Goal: Information Seeking & Learning: Learn about a topic

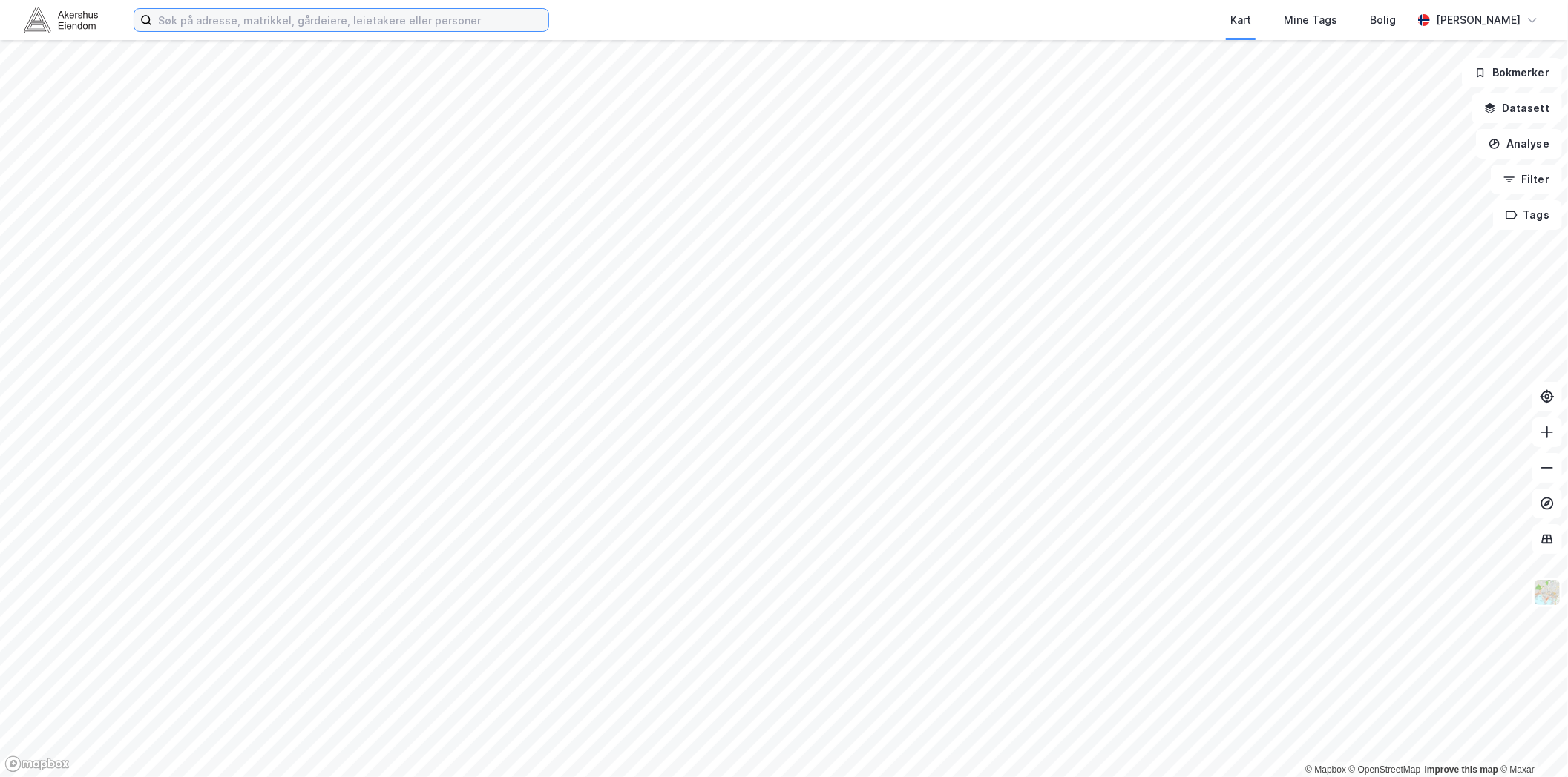
click at [368, 27] on input at bounding box center [351, 20] width 397 height 23
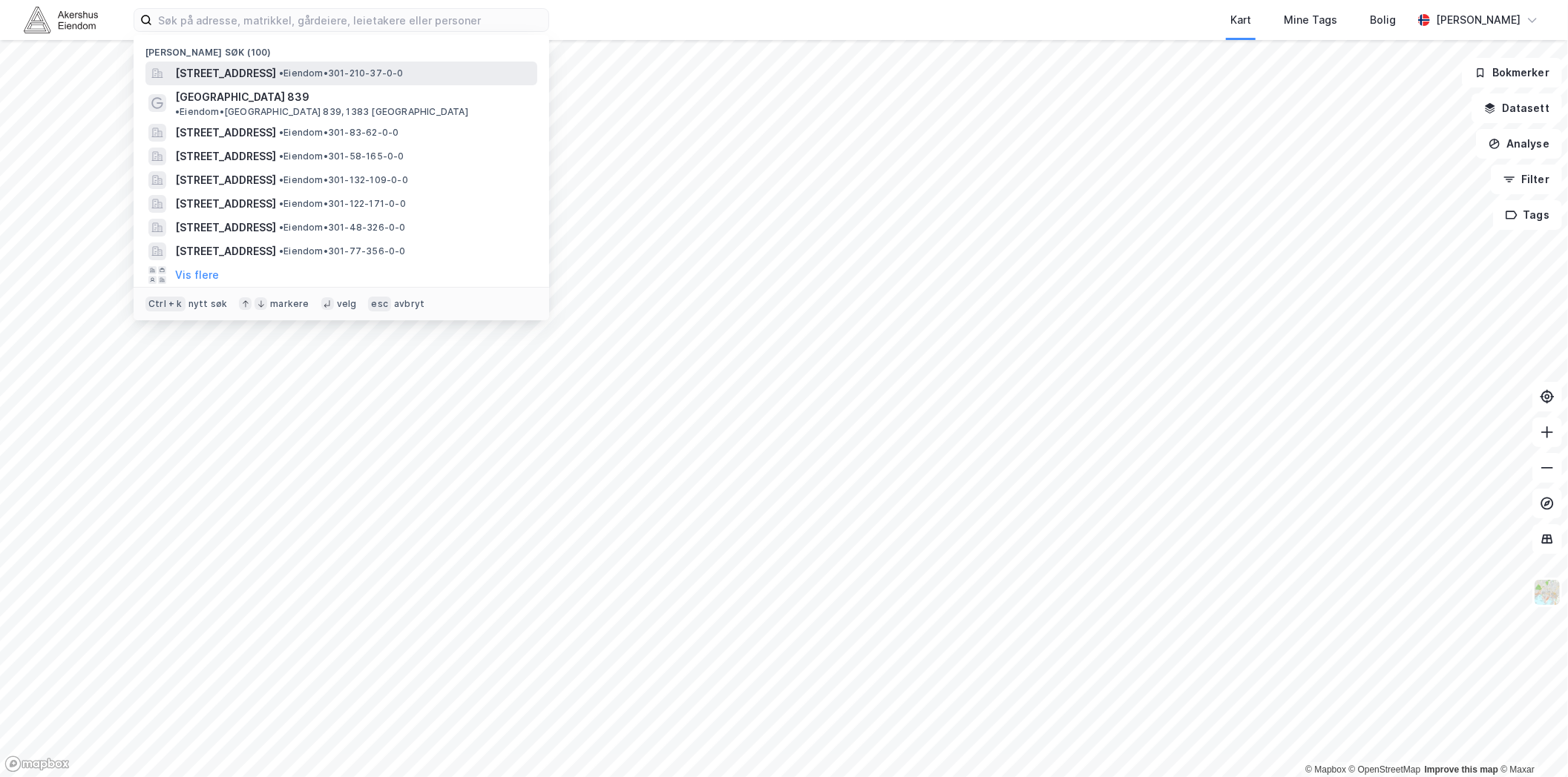
click at [228, 68] on span "[STREET_ADDRESS]" at bounding box center [225, 73] width 101 height 18
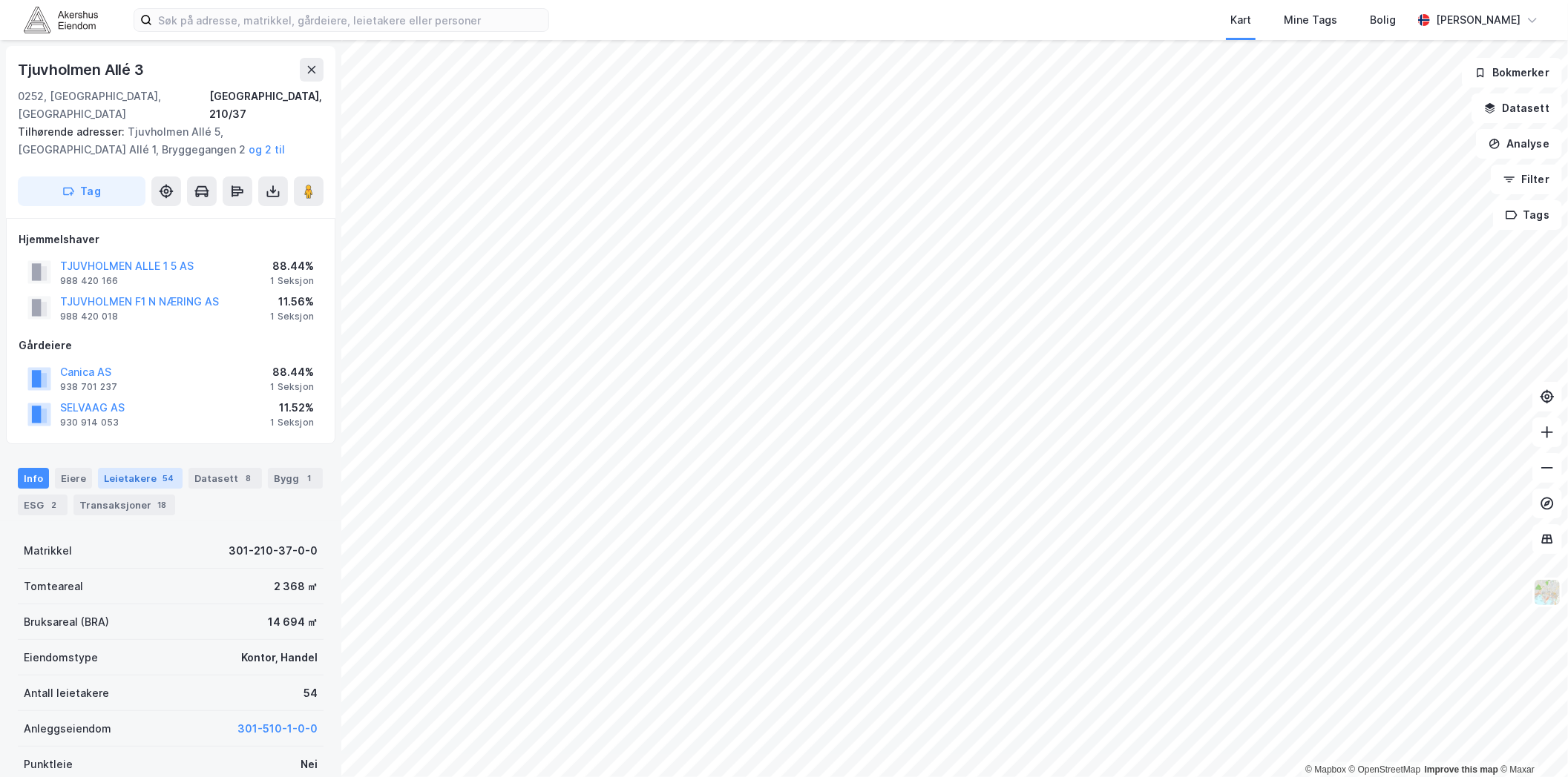
click at [142, 468] on div "Leietakere 54" at bounding box center [140, 478] width 85 height 21
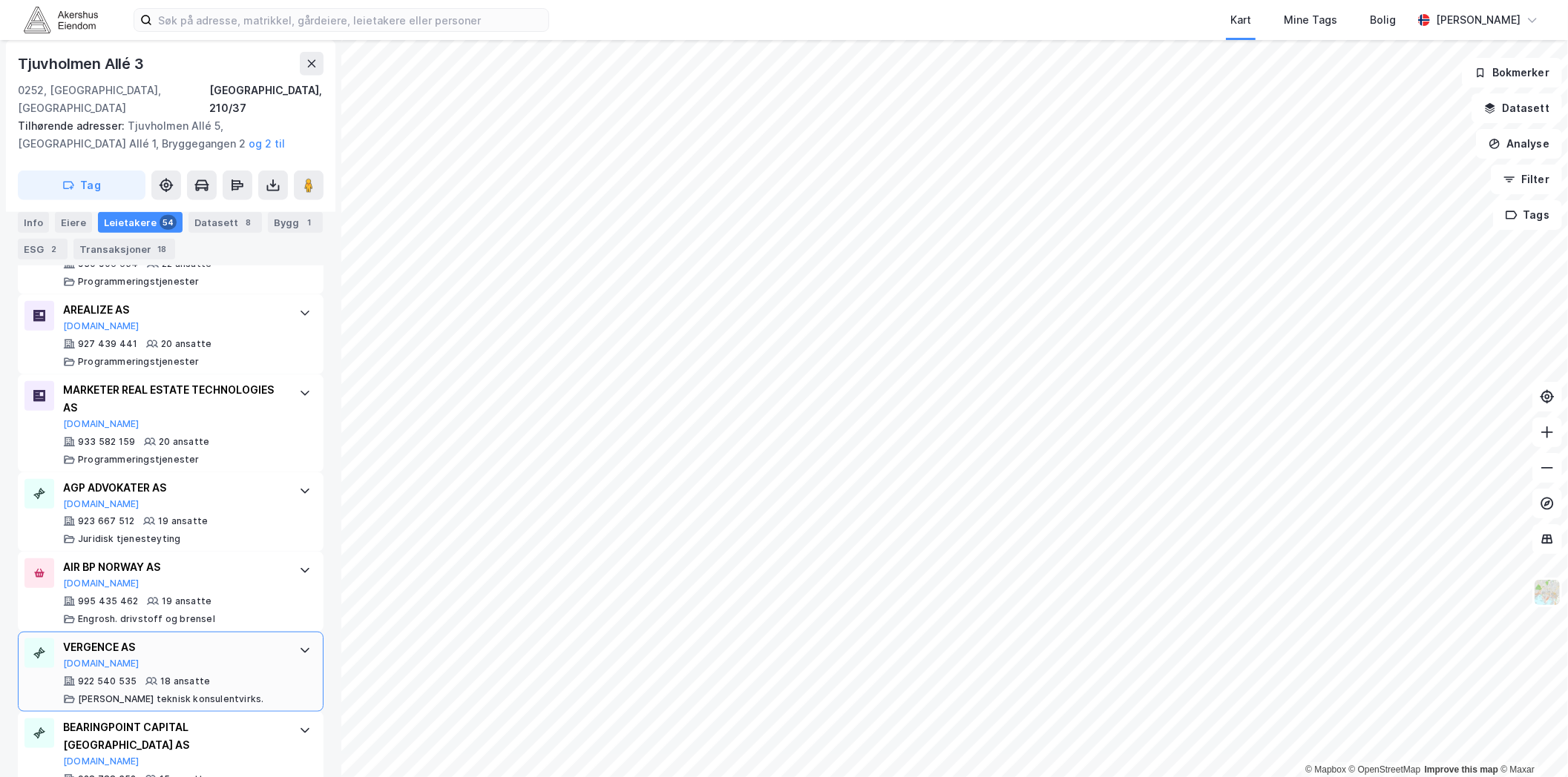
scroll to position [1260, 0]
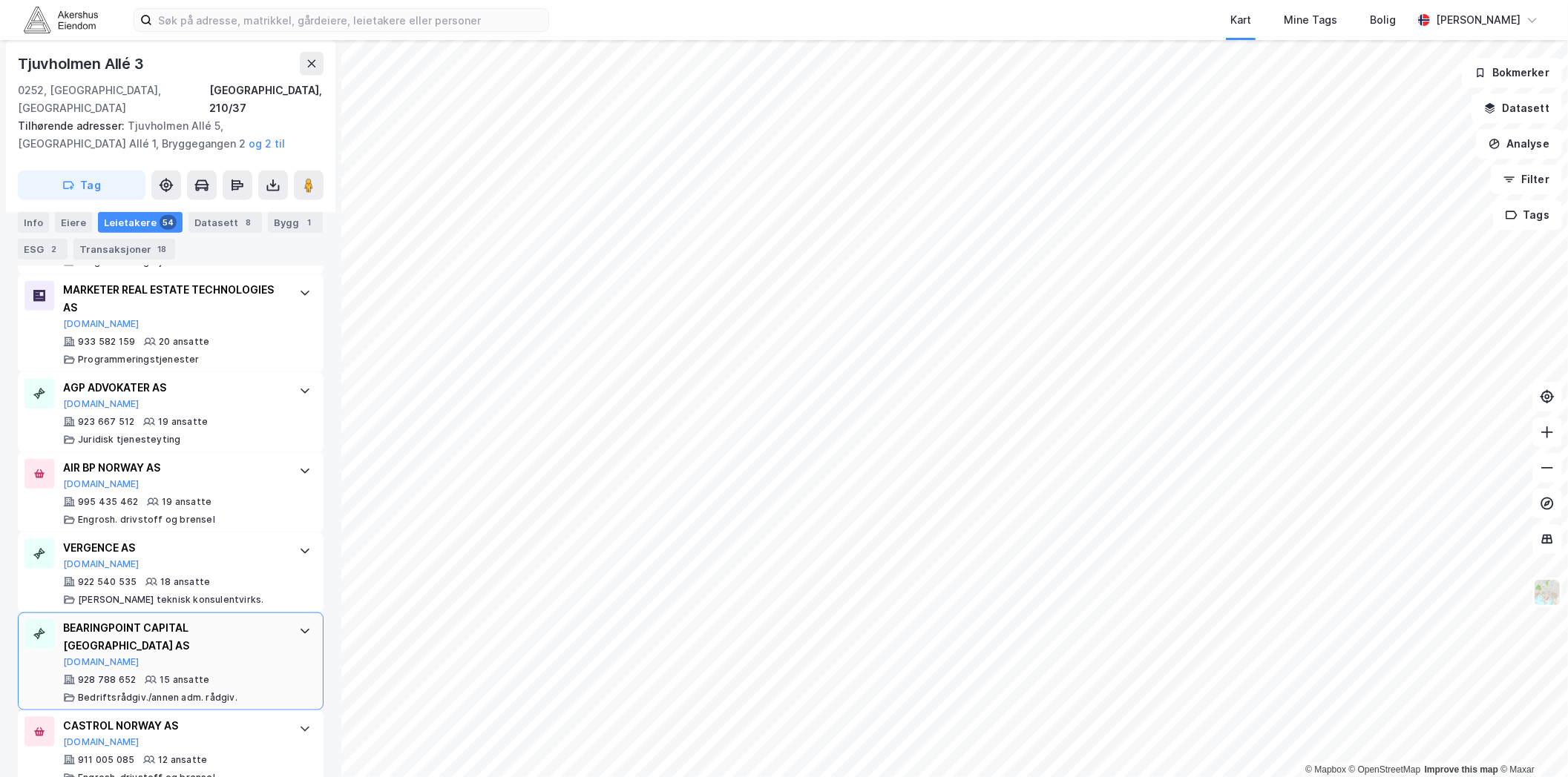
click at [274, 624] on div "BEARINGPOINT CAPITAL [GEOGRAPHIC_DATA] AS [DOMAIN_NAME] 928 788 652 15 ansatte …" at bounding box center [170, 661] width 305 height 98
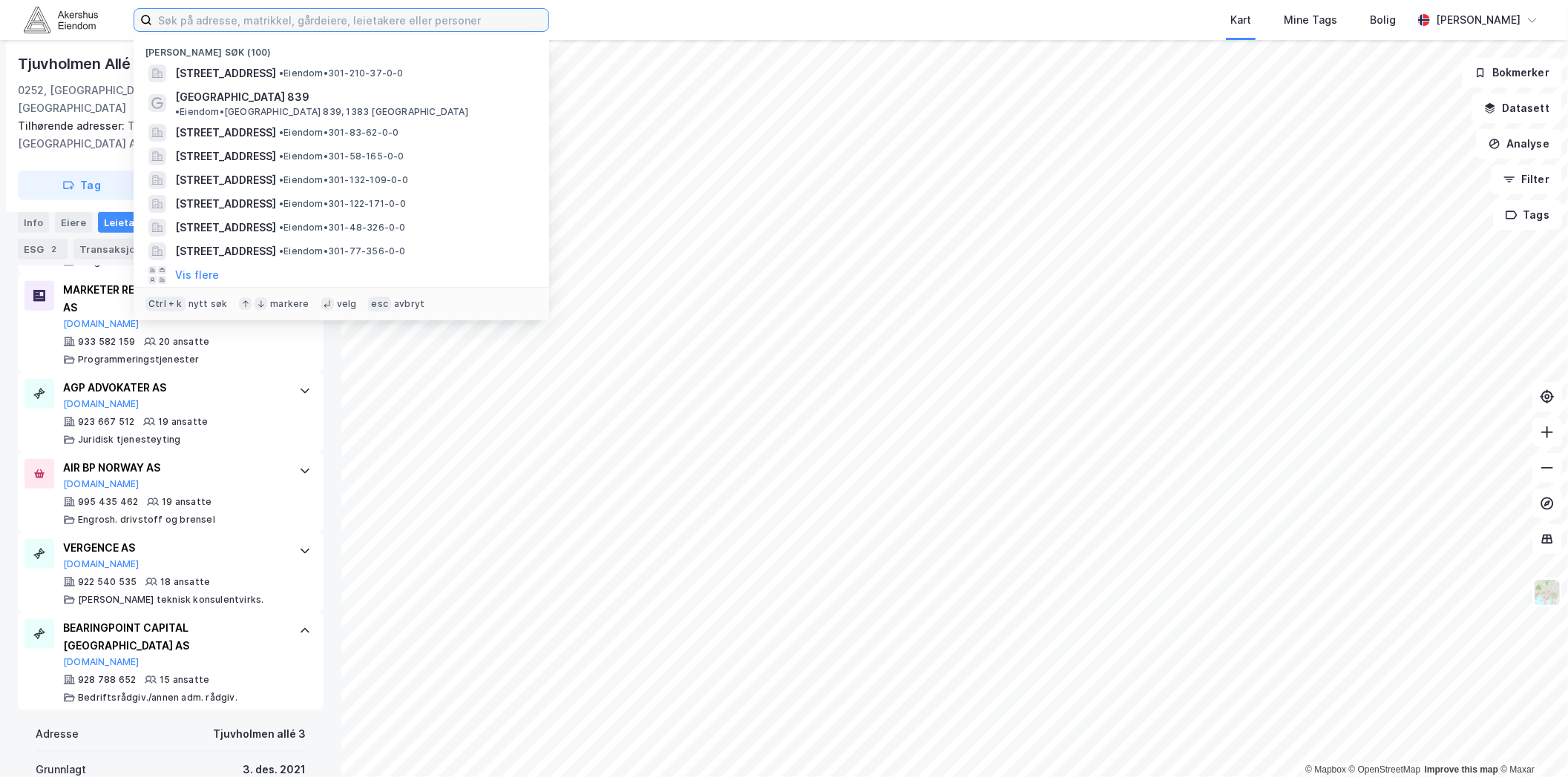
click at [394, 9] on input at bounding box center [351, 20] width 397 height 23
paste input "[STREET_ADDRESS]"
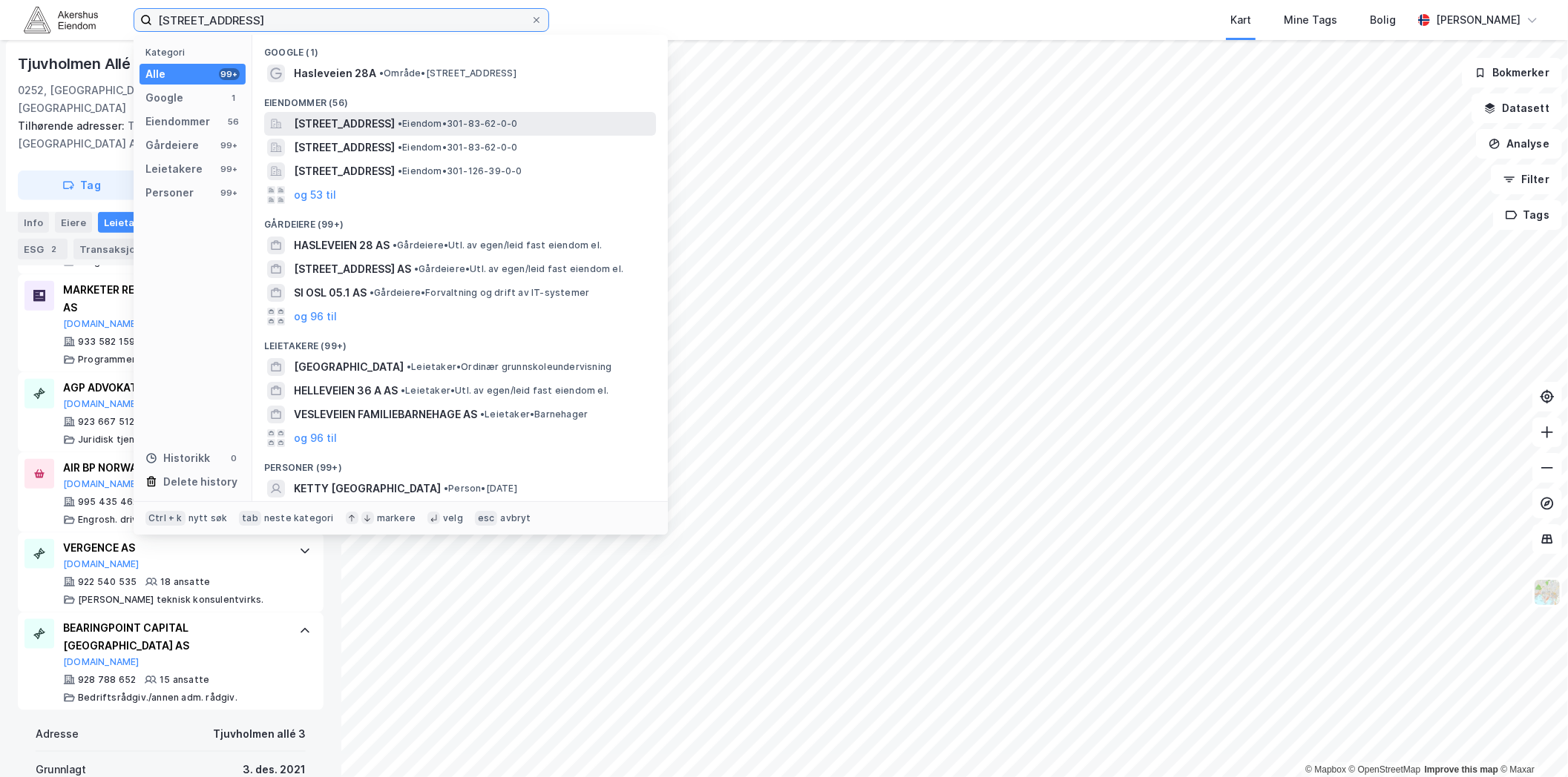
type input "[STREET_ADDRESS]"
click at [393, 127] on span "[STREET_ADDRESS]" at bounding box center [344, 123] width 101 height 18
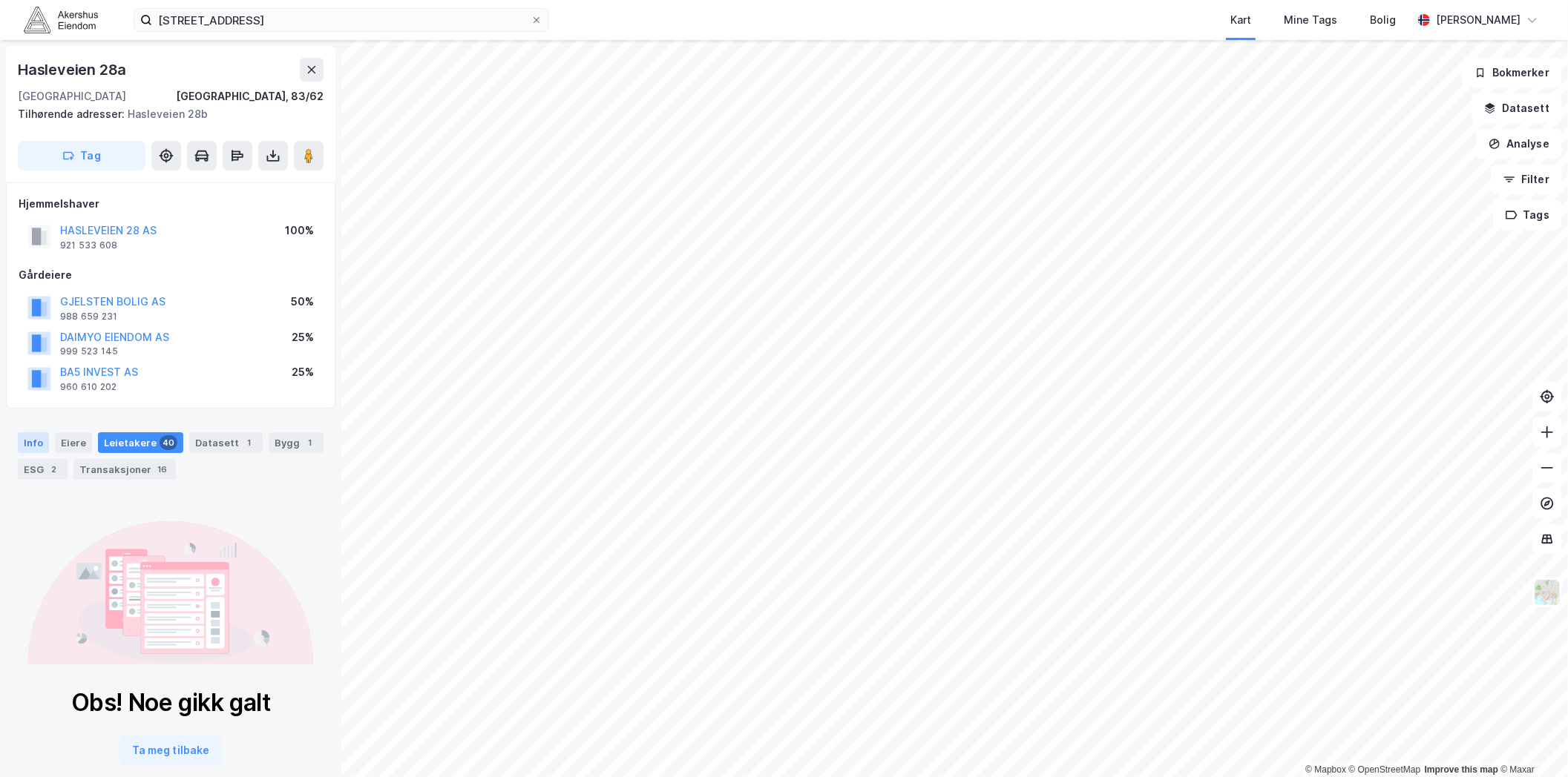
click at [36, 447] on div "Info" at bounding box center [33, 442] width 31 height 21
